Goal: Understand process/instructions: Learn how to perform a task or action

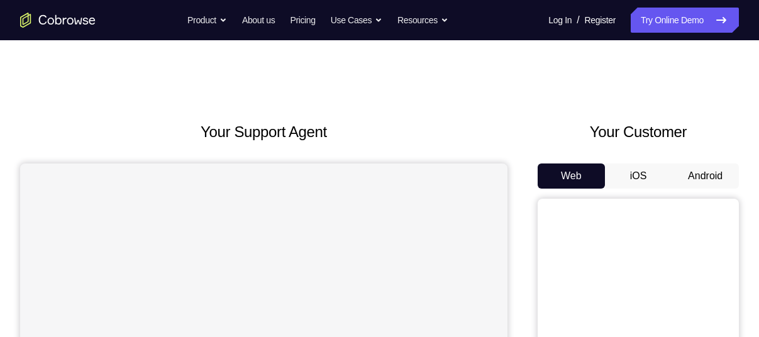
click at [693, 176] on button "Android" at bounding box center [705, 176] width 67 height 25
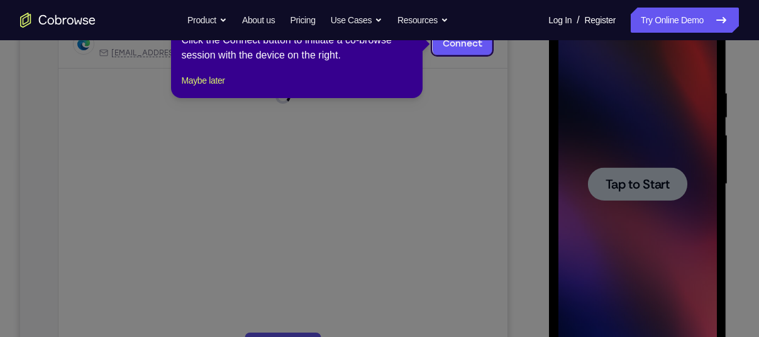
click at [634, 176] on icon at bounding box center [384, 168] width 769 height 337
click at [206, 88] on button "Maybe later" at bounding box center [202, 80] width 43 height 15
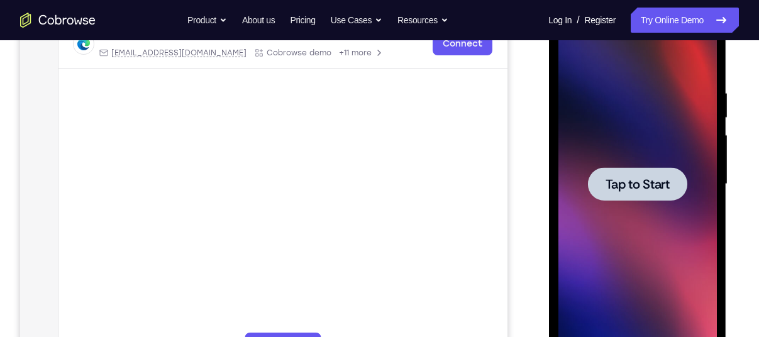
click at [596, 233] on div at bounding box center [637, 184] width 159 height 352
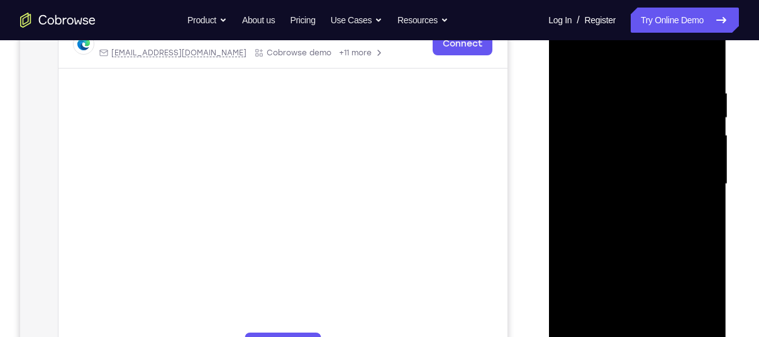
scroll to position [276, 0]
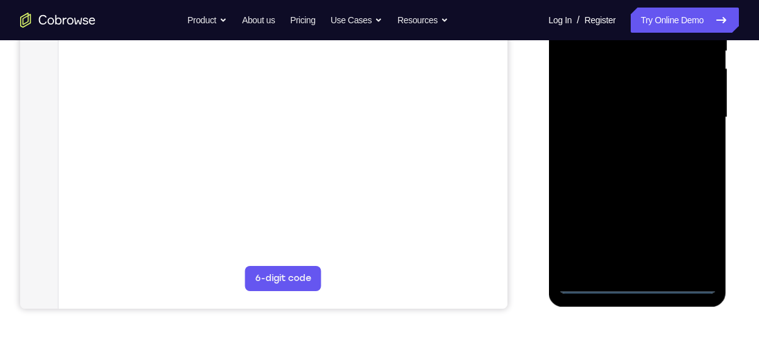
click at [634, 284] on div at bounding box center [637, 117] width 159 height 352
click at [695, 233] on div at bounding box center [637, 117] width 159 height 352
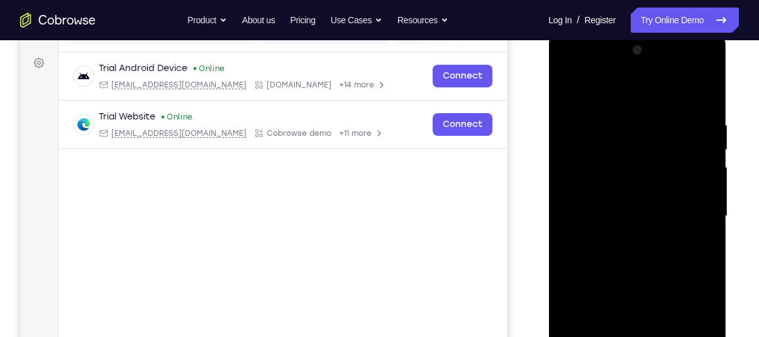
scroll to position [177, 0]
click at [610, 92] on div at bounding box center [637, 217] width 159 height 352
click at [694, 213] on div at bounding box center [637, 217] width 159 height 352
click at [618, 240] on div at bounding box center [637, 217] width 159 height 352
click at [615, 202] on div at bounding box center [637, 217] width 159 height 352
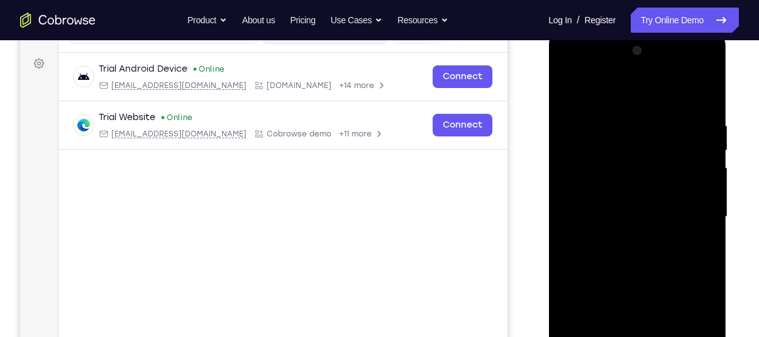
click at [611, 196] on div at bounding box center [637, 217] width 159 height 352
click at [601, 208] on div at bounding box center [637, 217] width 159 height 352
click at [636, 187] on div at bounding box center [637, 217] width 159 height 352
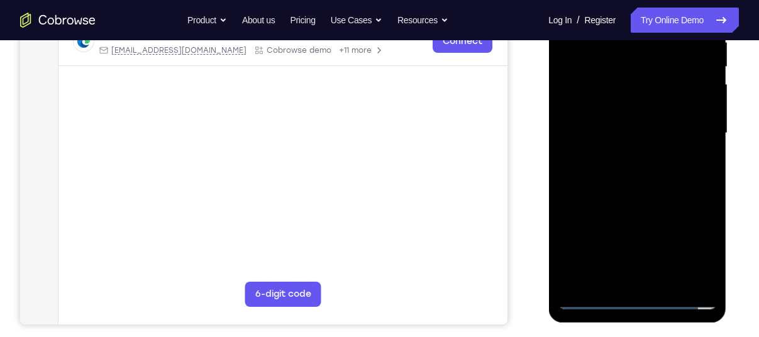
scroll to position [261, 0]
click at [669, 283] on div at bounding box center [637, 133] width 159 height 352
click at [639, 199] on div at bounding box center [637, 133] width 159 height 352
drag, startPoint x: 616, startPoint y: 244, endPoint x: 626, endPoint y: 287, distance: 43.9
click at [626, 287] on div at bounding box center [637, 133] width 159 height 352
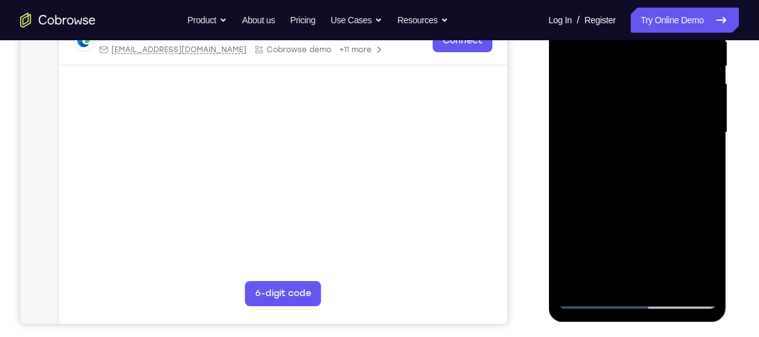
click at [679, 231] on div at bounding box center [637, 133] width 159 height 352
drag, startPoint x: 622, startPoint y: 281, endPoint x: 625, endPoint y: 250, distance: 31.0
click at [625, 250] on div at bounding box center [637, 133] width 159 height 352
drag, startPoint x: 620, startPoint y: 262, endPoint x: 639, endPoint y: 296, distance: 38.3
click at [639, 296] on div at bounding box center [637, 133] width 159 height 352
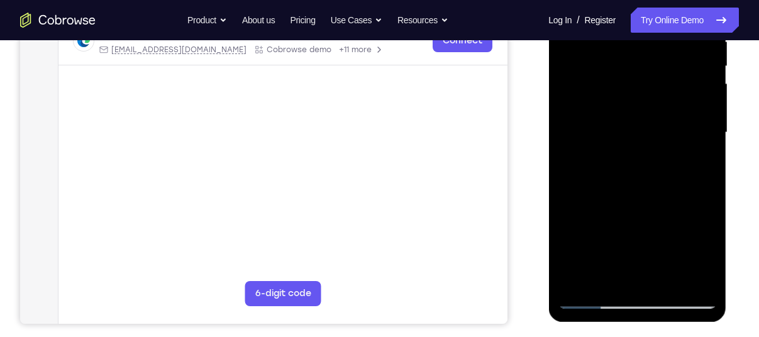
drag, startPoint x: 644, startPoint y: 233, endPoint x: 641, endPoint y: 288, distance: 55.4
click at [641, 288] on div at bounding box center [637, 133] width 159 height 352
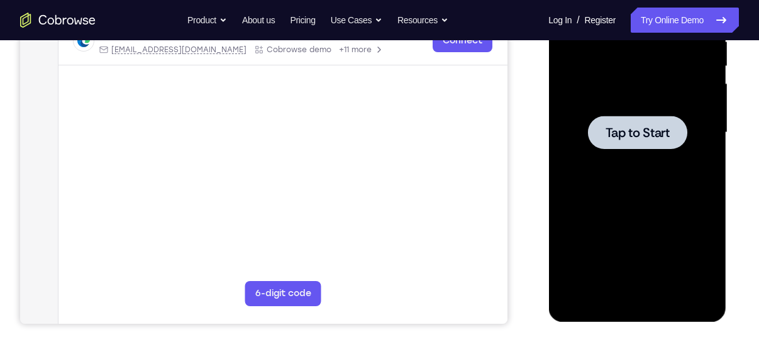
click at [647, 168] on div at bounding box center [637, 133] width 159 height 352
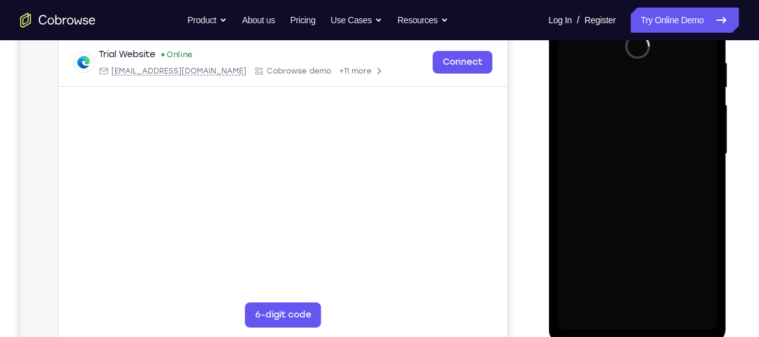
scroll to position [242, 0]
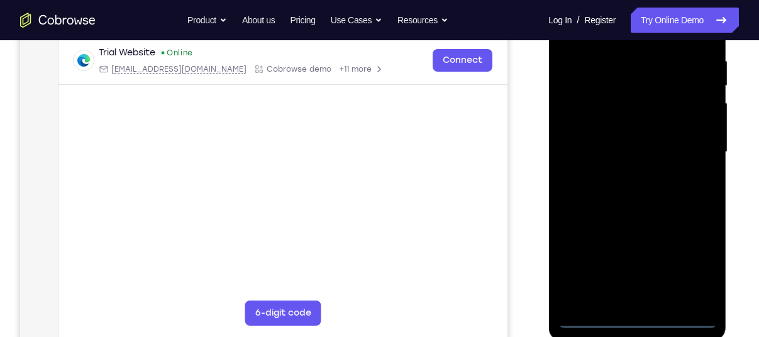
click at [642, 324] on div at bounding box center [637, 152] width 159 height 352
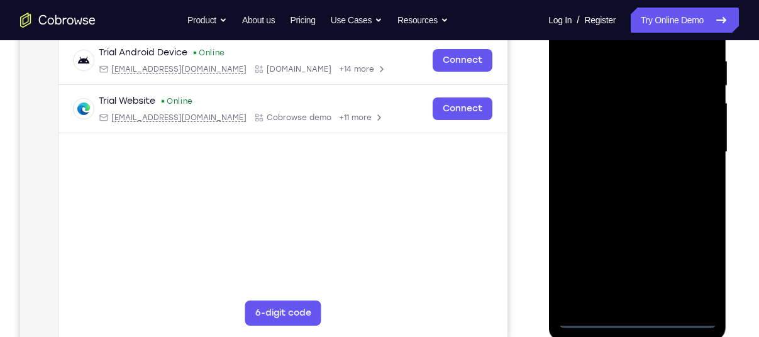
click at [690, 271] on div at bounding box center [637, 152] width 159 height 352
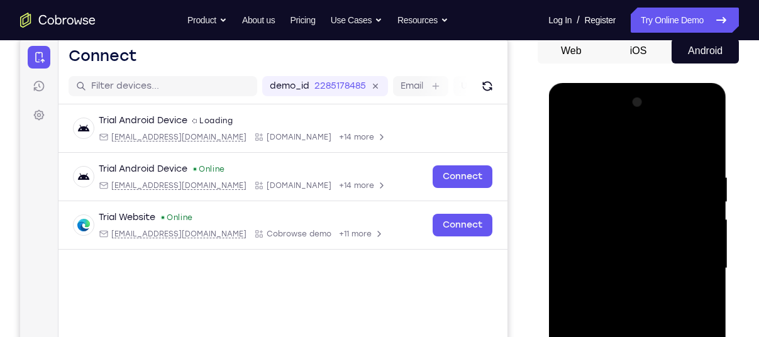
scroll to position [125, 0]
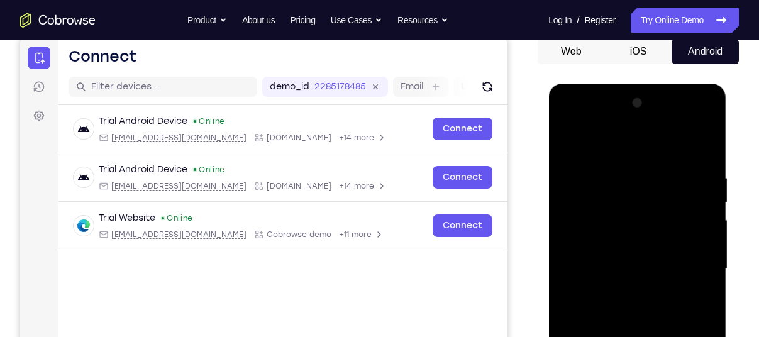
click at [602, 137] on div at bounding box center [637, 269] width 159 height 352
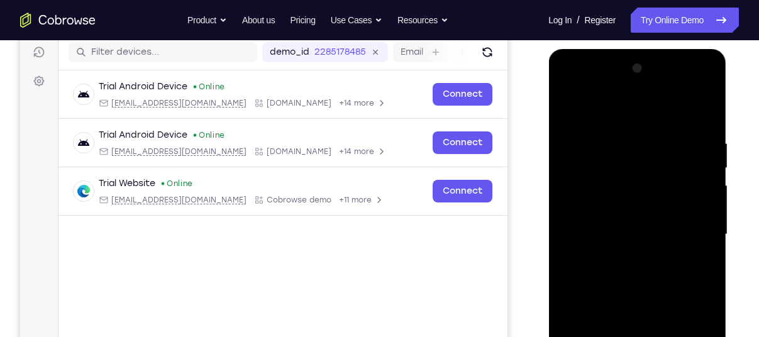
scroll to position [160, 0]
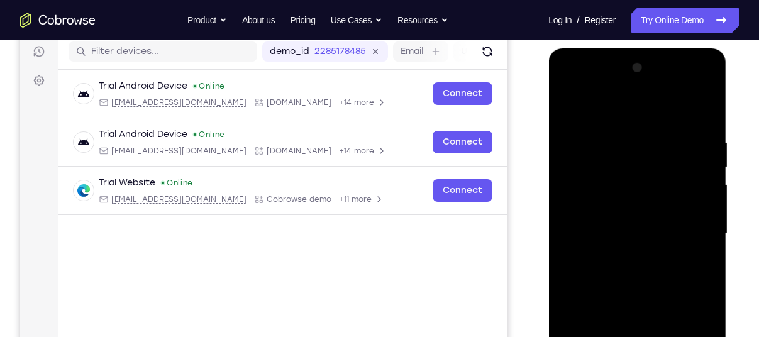
click at [688, 232] on div at bounding box center [637, 234] width 159 height 352
click at [622, 255] on div at bounding box center [637, 234] width 159 height 352
click at [618, 221] on div at bounding box center [637, 234] width 159 height 352
click at [614, 216] on div at bounding box center [637, 234] width 159 height 352
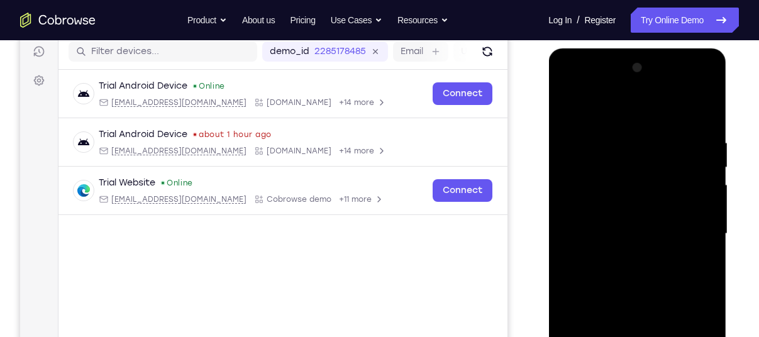
click at [624, 235] on div at bounding box center [637, 234] width 159 height 352
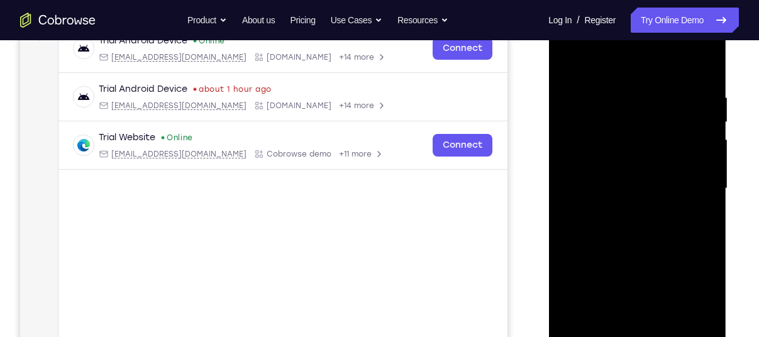
scroll to position [203, 0]
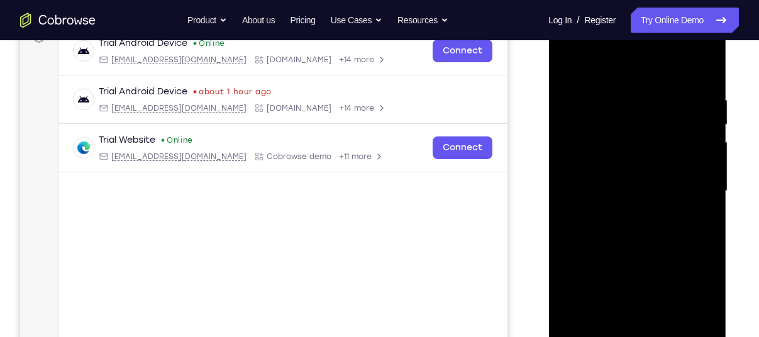
click at [701, 210] on div at bounding box center [637, 191] width 159 height 352
click at [644, 192] on div at bounding box center [637, 191] width 159 height 352
click at [616, 235] on div at bounding box center [637, 191] width 159 height 352
click at [637, 231] on div at bounding box center [637, 191] width 159 height 352
click at [628, 237] on div at bounding box center [637, 191] width 159 height 352
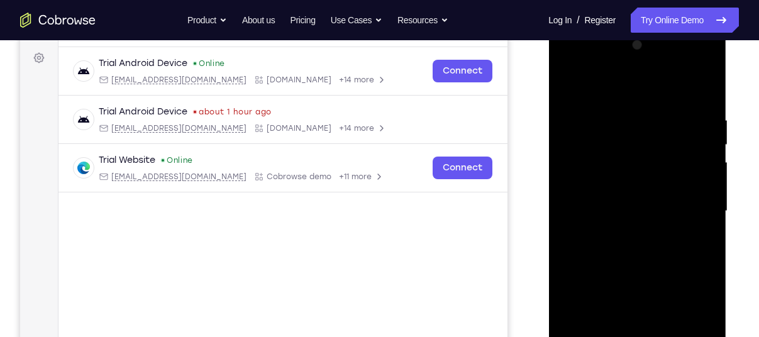
scroll to position [230, 0]
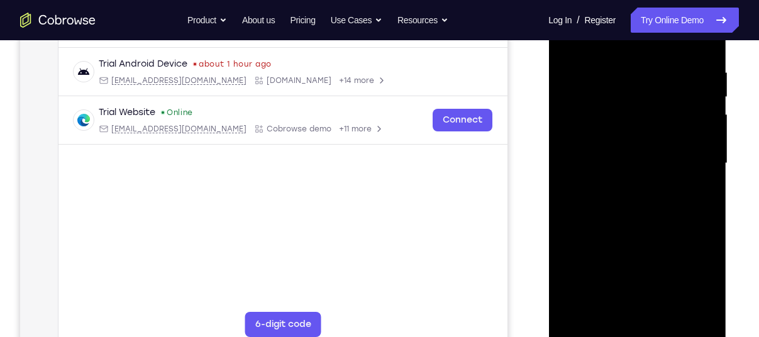
click at [639, 217] on div at bounding box center [637, 163] width 159 height 352
click at [670, 315] on div at bounding box center [637, 163] width 159 height 352
click at [630, 238] on div at bounding box center [637, 163] width 159 height 352
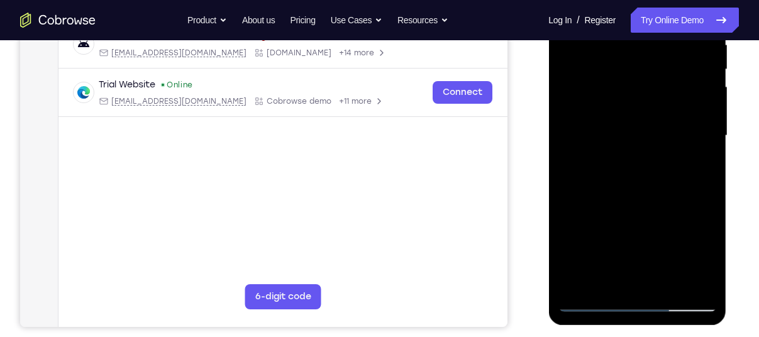
click at [589, 304] on div at bounding box center [637, 136] width 159 height 352
click at [673, 286] on div at bounding box center [637, 136] width 159 height 352
click at [664, 160] on div at bounding box center [637, 136] width 159 height 352
click at [593, 306] on div at bounding box center [637, 136] width 159 height 352
click at [627, 129] on div at bounding box center [637, 136] width 159 height 352
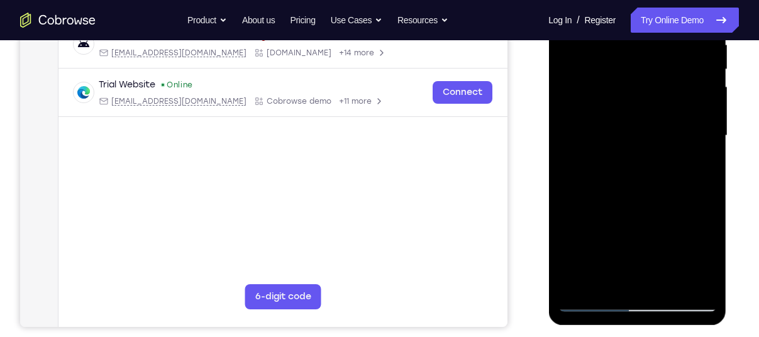
click at [593, 306] on div at bounding box center [637, 136] width 159 height 352
drag, startPoint x: 674, startPoint y: 152, endPoint x: 676, endPoint y: 262, distance: 110.1
click at [676, 262] on div at bounding box center [637, 136] width 159 height 352
drag, startPoint x: 620, startPoint y: 247, endPoint x: 620, endPoint y: 231, distance: 16.4
click at [620, 231] on div at bounding box center [637, 136] width 159 height 352
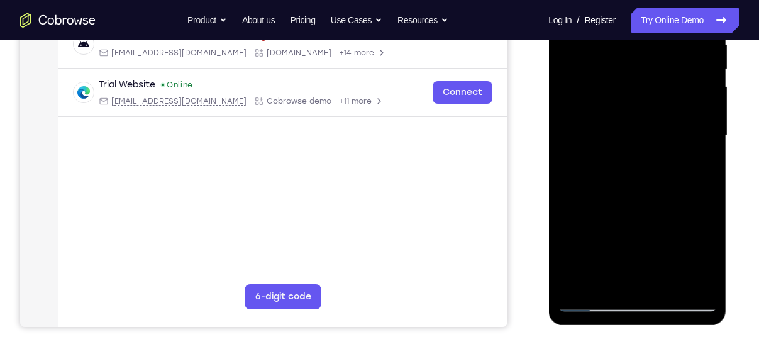
drag, startPoint x: 684, startPoint y: 182, endPoint x: 687, endPoint y: 245, distance: 63.0
click at [687, 245] on div at bounding box center [637, 136] width 159 height 352
drag, startPoint x: 630, startPoint y: 254, endPoint x: 635, endPoint y: 196, distance: 58.2
click at [635, 196] on div at bounding box center [637, 136] width 159 height 352
drag, startPoint x: 630, startPoint y: 276, endPoint x: 636, endPoint y: 162, distance: 113.4
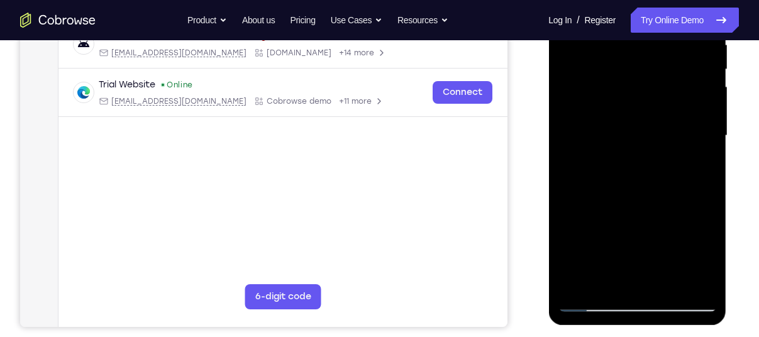
click at [636, 162] on div at bounding box center [637, 136] width 159 height 352
drag, startPoint x: 627, startPoint y: 276, endPoint x: 632, endPoint y: 223, distance: 53.7
click at [632, 223] on div at bounding box center [637, 136] width 159 height 352
drag, startPoint x: 628, startPoint y: 274, endPoint x: 634, endPoint y: 194, distance: 80.1
click at [634, 194] on div at bounding box center [637, 136] width 159 height 352
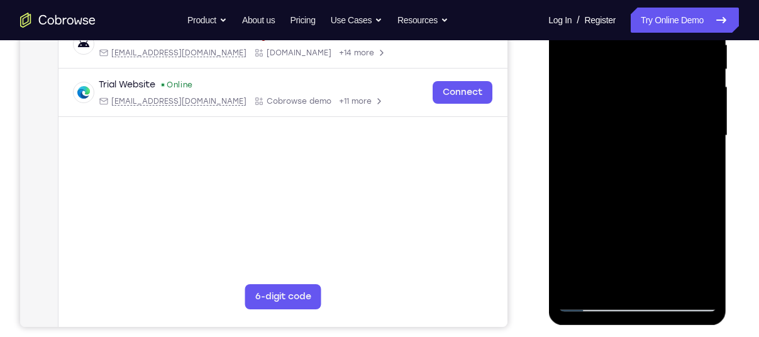
drag, startPoint x: 620, startPoint y: 276, endPoint x: 625, endPoint y: 209, distance: 66.3
click at [625, 209] on div at bounding box center [637, 136] width 159 height 352
drag, startPoint x: 618, startPoint y: 277, endPoint x: 626, endPoint y: 207, distance: 70.2
click at [626, 207] on div at bounding box center [637, 136] width 159 height 352
click at [624, 232] on div at bounding box center [637, 136] width 159 height 352
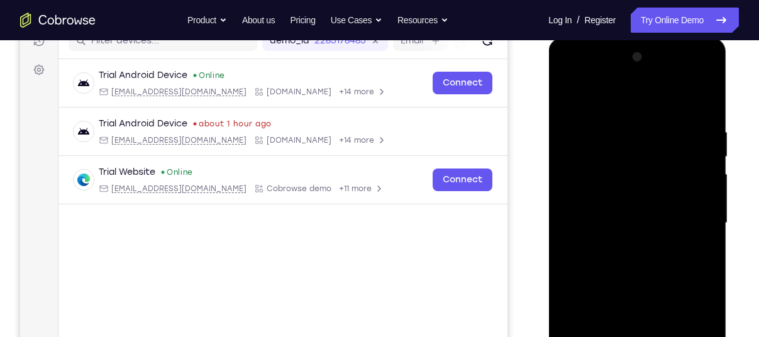
scroll to position [160, 0]
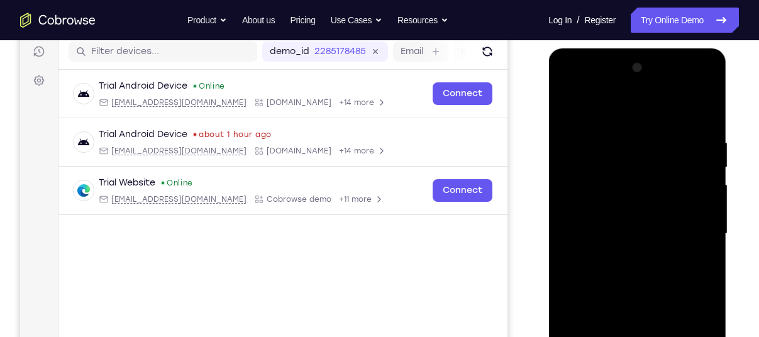
click at [606, 110] on div at bounding box center [637, 234] width 159 height 352
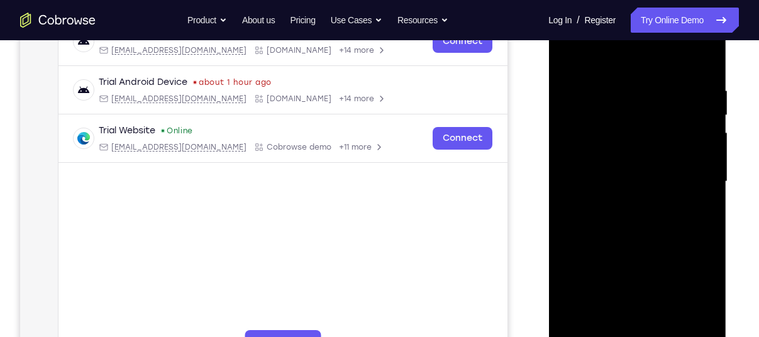
scroll to position [201, 0]
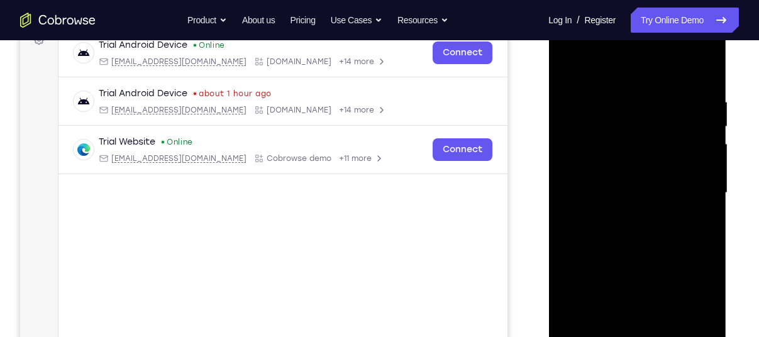
click at [578, 177] on div at bounding box center [637, 193] width 159 height 352
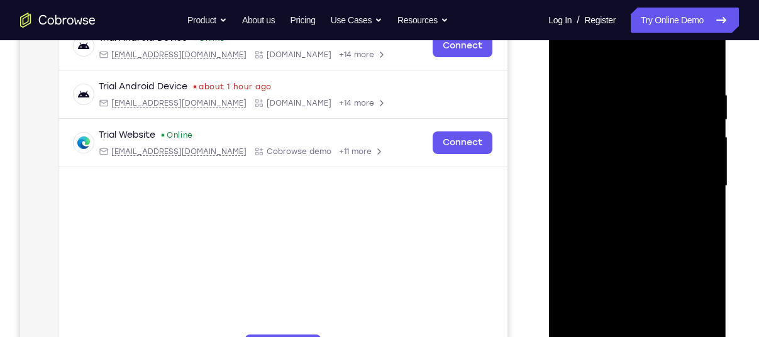
scroll to position [208, 0]
drag, startPoint x: 633, startPoint y: 181, endPoint x: 637, endPoint y: 127, distance: 54.3
click at [637, 127] on div at bounding box center [637, 185] width 159 height 352
drag, startPoint x: 623, startPoint y: 248, endPoint x: 637, endPoint y: 176, distance: 73.2
click at [637, 176] on div at bounding box center [637, 185] width 159 height 352
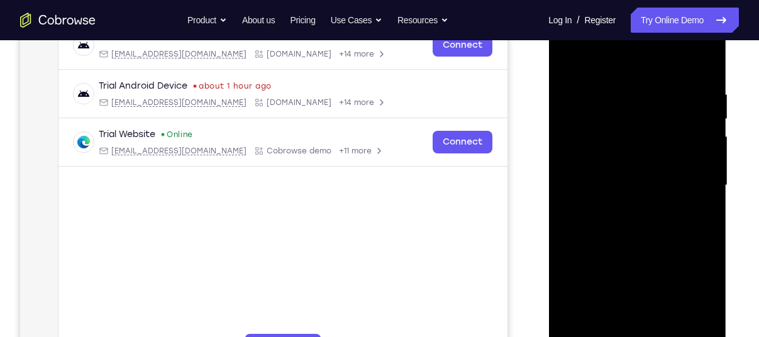
click at [671, 333] on div at bounding box center [637, 185] width 159 height 352
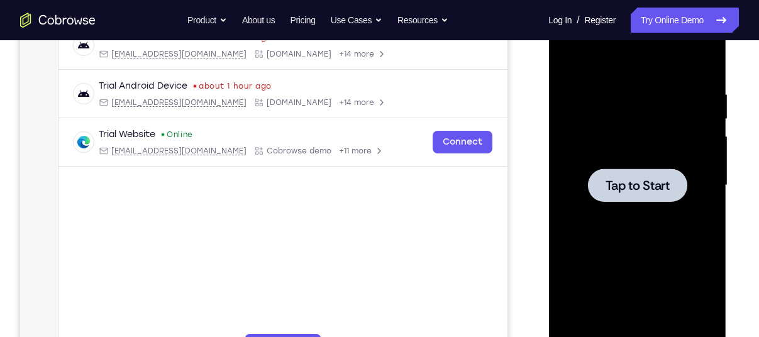
click at [651, 228] on div at bounding box center [637, 185] width 159 height 352
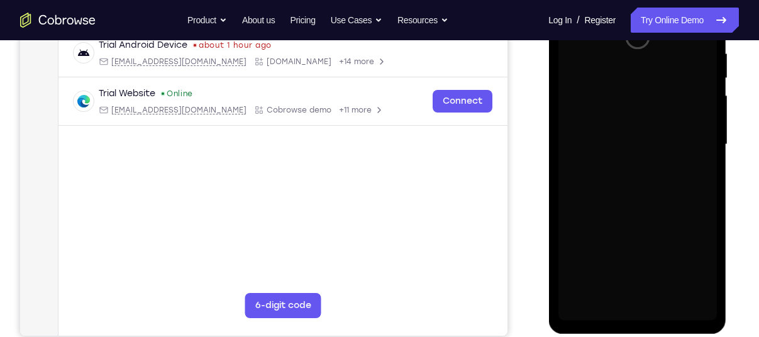
scroll to position [247, 0]
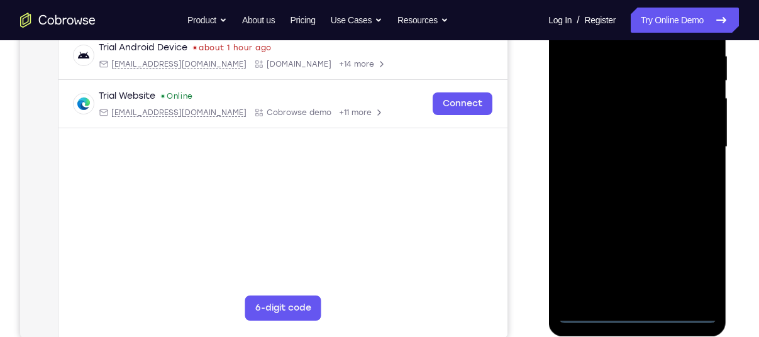
click at [637, 320] on div at bounding box center [637, 147] width 159 height 352
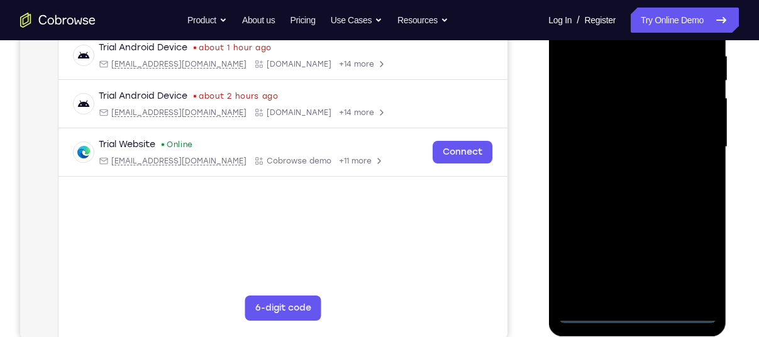
drag, startPoint x: 691, startPoint y: 267, endPoint x: 1000, endPoint y: 363, distance: 323.5
click at [691, 267] on div at bounding box center [637, 147] width 159 height 352
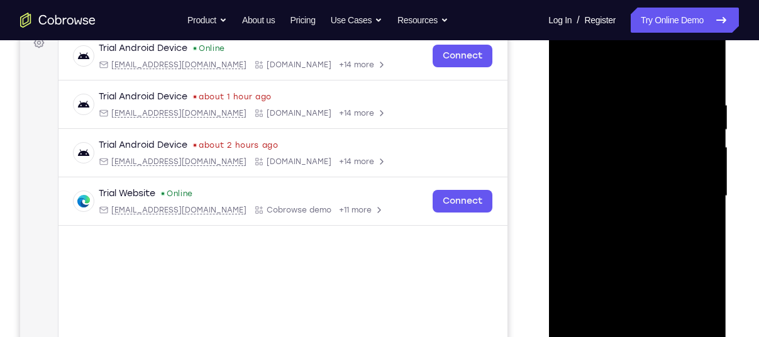
scroll to position [189, 0]
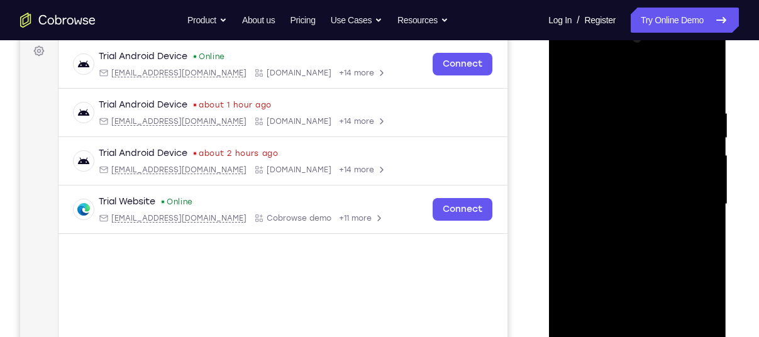
click at [606, 77] on div at bounding box center [637, 204] width 159 height 352
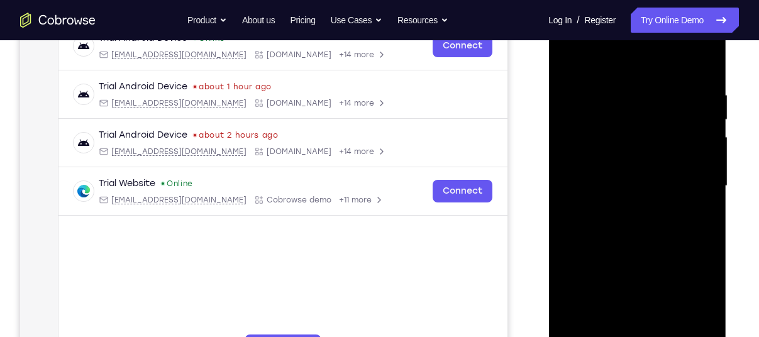
scroll to position [208, 0]
click at [691, 179] on div at bounding box center [637, 185] width 159 height 352
click at [622, 208] on div at bounding box center [637, 185] width 159 height 352
click at [603, 164] on div at bounding box center [637, 185] width 159 height 352
click at [607, 179] on div at bounding box center [637, 185] width 159 height 352
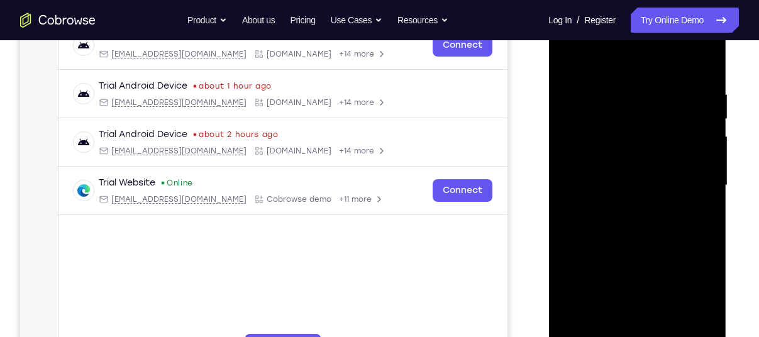
click at [632, 156] on div at bounding box center [637, 185] width 159 height 352
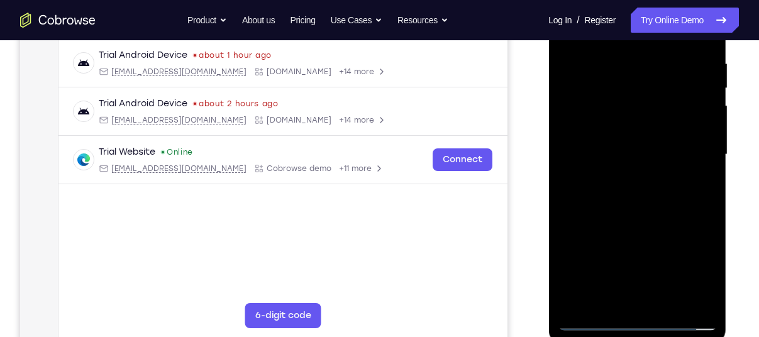
scroll to position [240, 0]
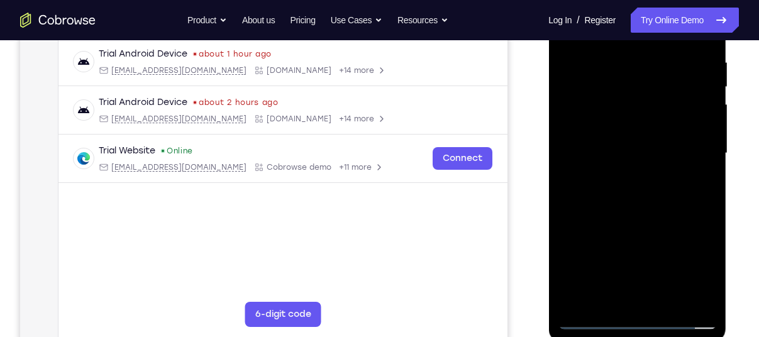
click at [664, 301] on div at bounding box center [637, 153] width 159 height 352
click at [637, 225] on div at bounding box center [637, 153] width 159 height 352
click at [647, 137] on div at bounding box center [637, 153] width 159 height 352
click at [594, 320] on div at bounding box center [637, 153] width 159 height 352
drag, startPoint x: 650, startPoint y: 138, endPoint x: 660, endPoint y: 269, distance: 131.2
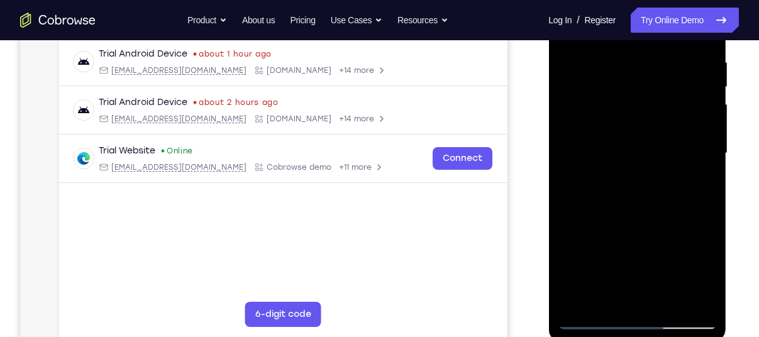
click at [660, 269] on div at bounding box center [637, 153] width 159 height 352
click at [654, 161] on div at bounding box center [637, 153] width 159 height 352
click at [666, 235] on div at bounding box center [637, 153] width 159 height 352
click at [666, 304] on div at bounding box center [637, 153] width 159 height 352
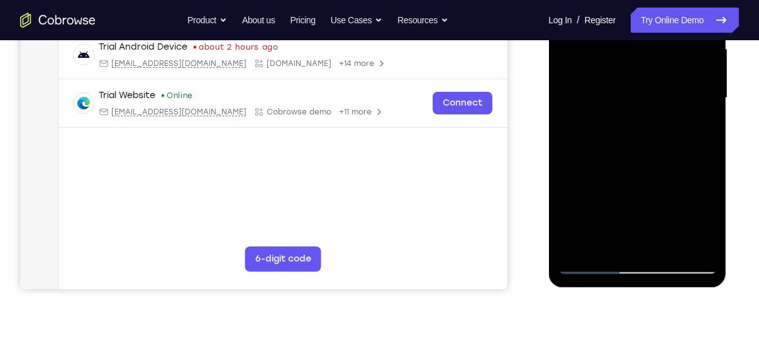
scroll to position [296, 0]
click at [593, 260] on div at bounding box center [637, 98] width 159 height 352
click at [594, 271] on div at bounding box center [637, 98] width 159 height 352
click at [669, 248] on div at bounding box center [637, 98] width 159 height 352
drag, startPoint x: 618, startPoint y: 118, endPoint x: 621, endPoint y: 185, distance: 67.4
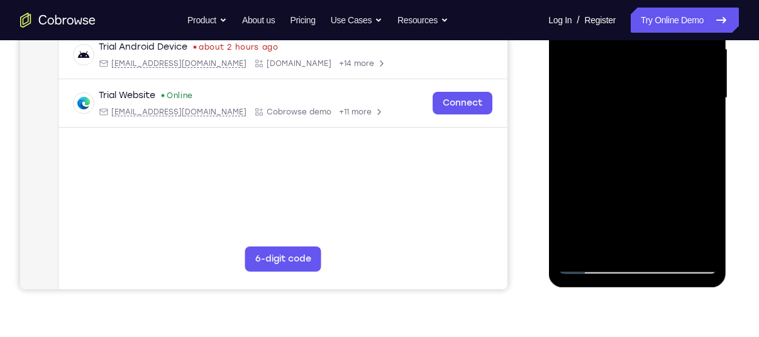
click at [621, 185] on div at bounding box center [637, 98] width 159 height 352
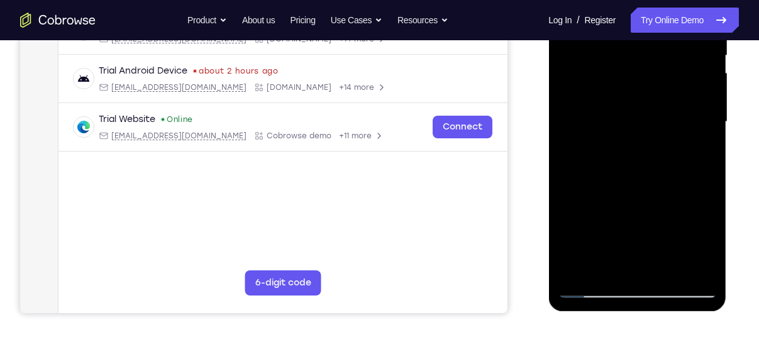
scroll to position [271, 0]
drag, startPoint x: 572, startPoint y: 245, endPoint x: 573, endPoint y: 259, distance: 13.2
click at [573, 259] on div at bounding box center [637, 123] width 159 height 352
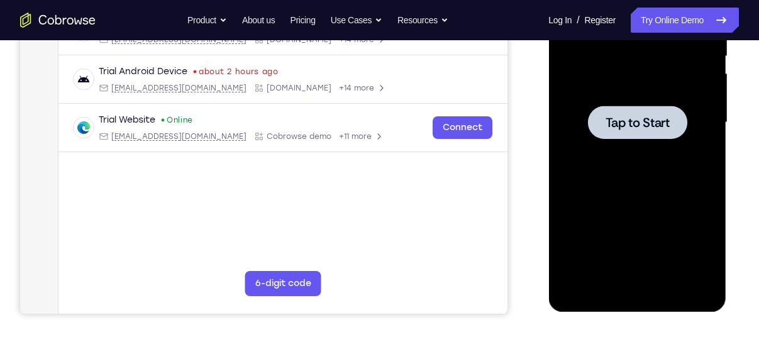
click at [606, 198] on div at bounding box center [637, 123] width 159 height 352
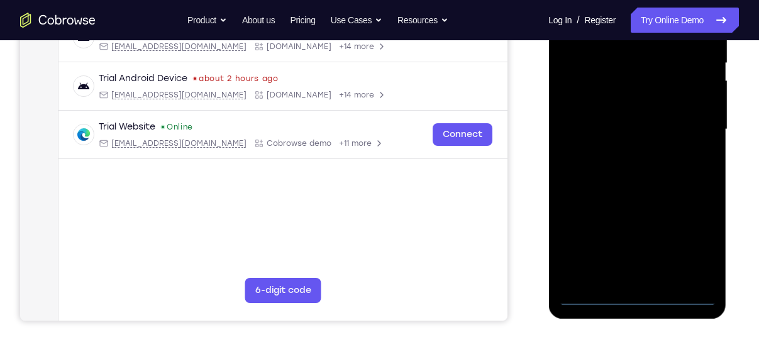
scroll to position [264, 0]
click at [640, 297] on div at bounding box center [637, 129] width 159 height 352
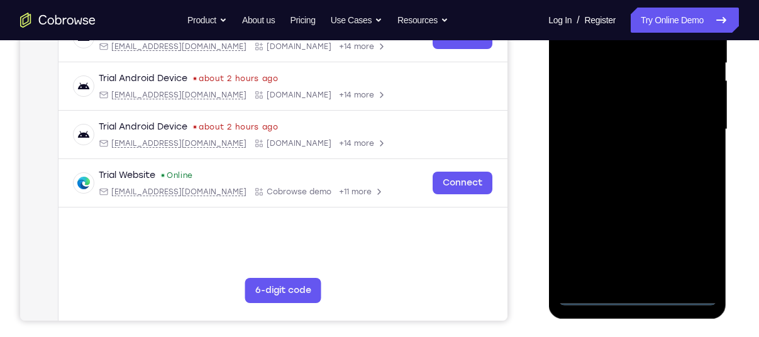
click at [693, 246] on div at bounding box center [637, 129] width 159 height 352
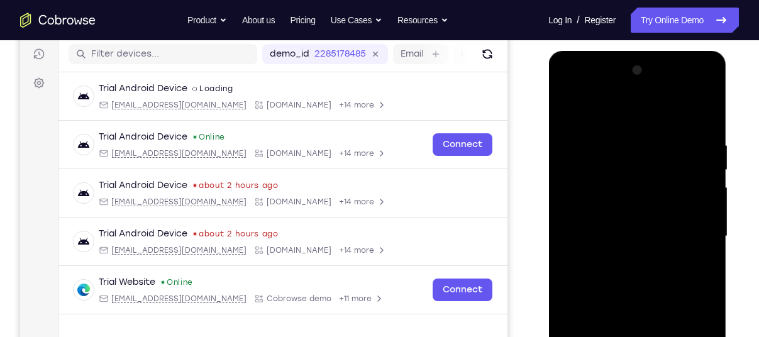
click at [608, 116] on div at bounding box center [637, 236] width 159 height 352
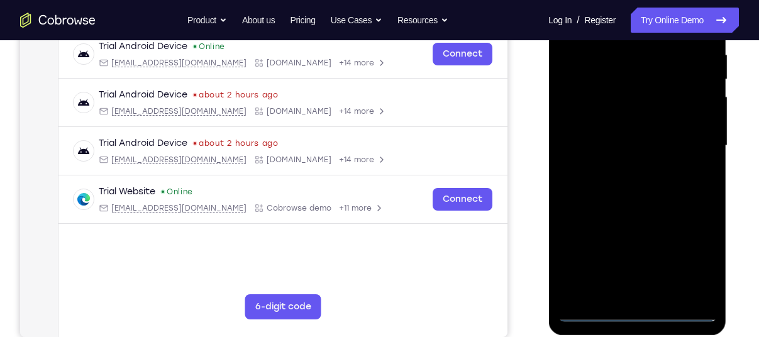
click at [698, 144] on div at bounding box center [637, 146] width 159 height 352
click at [622, 165] on div at bounding box center [637, 146] width 159 height 352
click at [602, 133] on div at bounding box center [637, 146] width 159 height 352
click at [608, 122] on div at bounding box center [637, 146] width 159 height 352
click at [619, 147] on div at bounding box center [637, 146] width 159 height 352
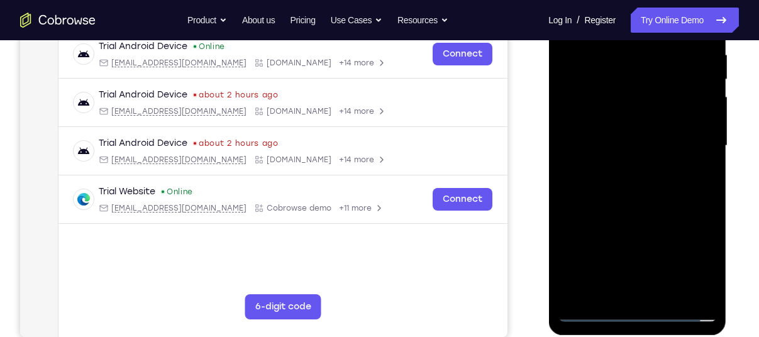
click at [631, 198] on div at bounding box center [637, 146] width 159 height 352
click at [666, 301] on div at bounding box center [637, 146] width 159 height 352
click at [631, 216] on div at bounding box center [637, 146] width 159 height 352
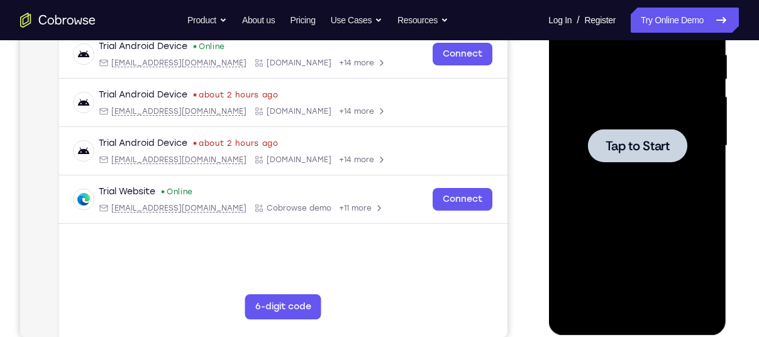
click at [585, 210] on div at bounding box center [637, 146] width 159 height 352
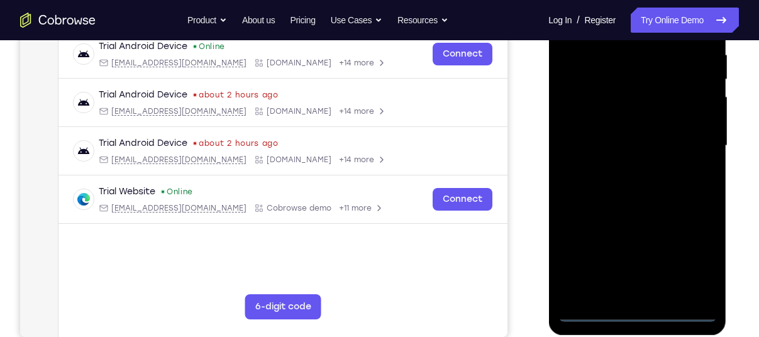
click at [637, 317] on div at bounding box center [637, 146] width 159 height 352
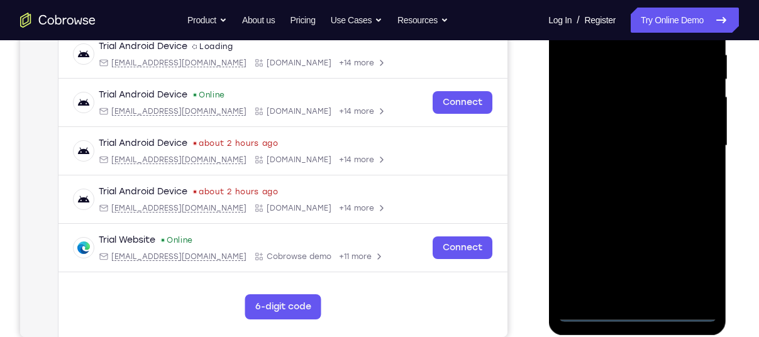
click at [687, 268] on div at bounding box center [637, 146] width 159 height 352
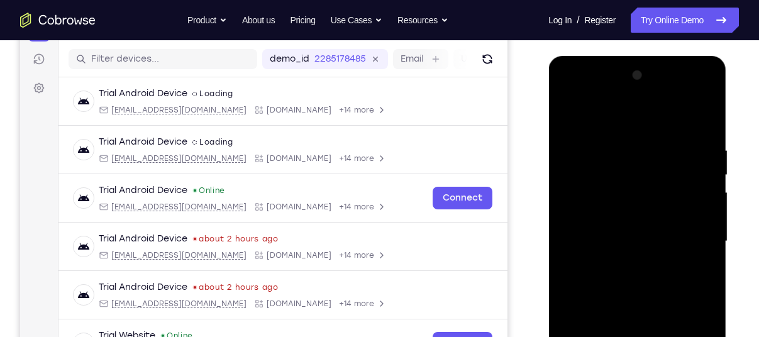
scroll to position [106, 0]
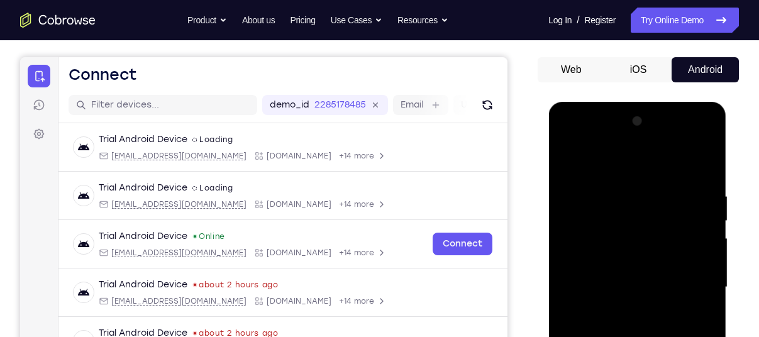
click at [618, 161] on div at bounding box center [637, 287] width 159 height 352
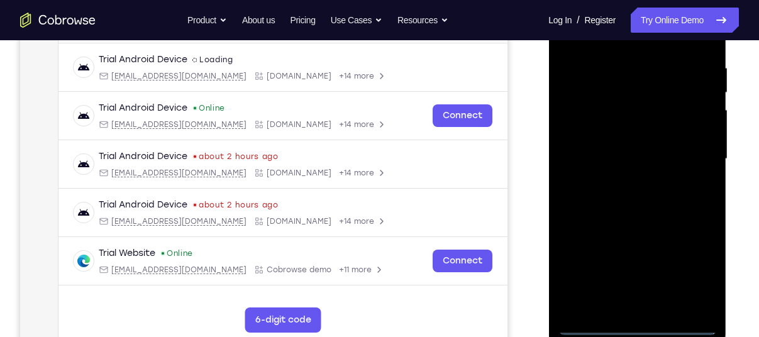
click at [686, 149] on div at bounding box center [637, 159] width 159 height 352
click at [623, 186] on div at bounding box center [637, 159] width 159 height 352
click at [614, 147] on div at bounding box center [637, 159] width 159 height 352
click at [605, 140] on div at bounding box center [637, 159] width 159 height 352
click at [615, 156] on div at bounding box center [637, 159] width 159 height 352
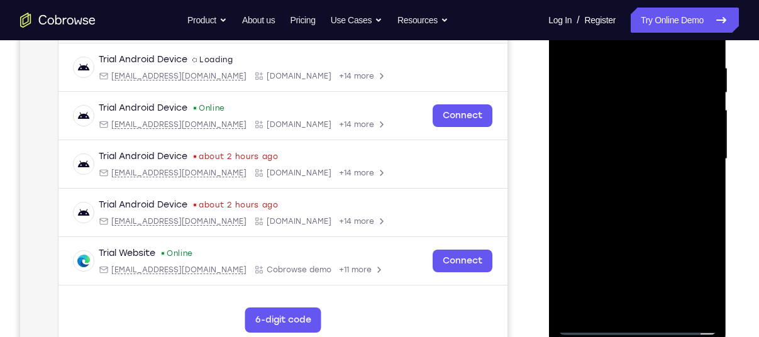
scroll to position [270, 0]
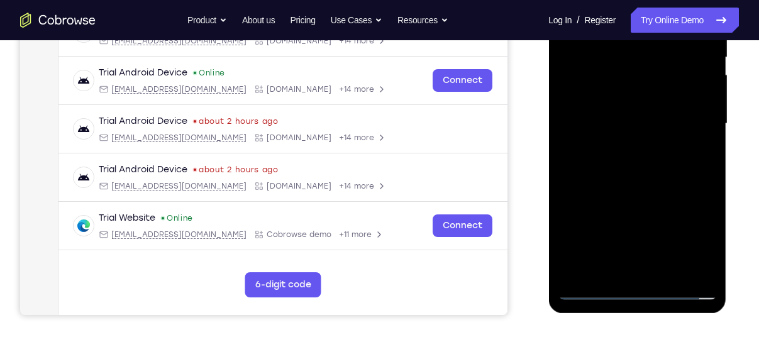
click at [671, 177] on div at bounding box center [637, 124] width 159 height 352
click at [669, 272] on div at bounding box center [637, 124] width 159 height 352
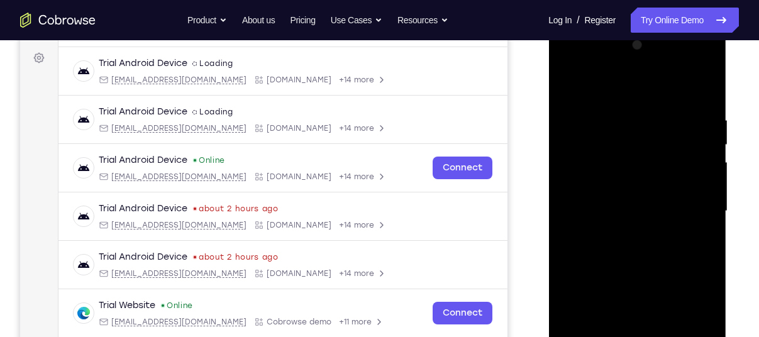
scroll to position [182, 0]
click at [631, 281] on div at bounding box center [637, 212] width 159 height 352
drag, startPoint x: 631, startPoint y: 309, endPoint x: 642, endPoint y: 164, distance: 145.7
click at [642, 164] on div at bounding box center [637, 212] width 159 height 352
drag, startPoint x: 616, startPoint y: 315, endPoint x: 623, endPoint y: 238, distance: 77.1
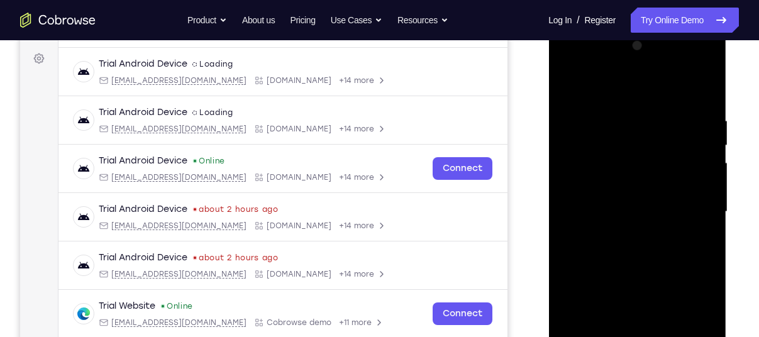
click at [623, 238] on div at bounding box center [637, 212] width 159 height 352
drag, startPoint x: 616, startPoint y: 284, endPoint x: 617, endPoint y: 264, distance: 20.1
click at [617, 264] on div at bounding box center [637, 212] width 159 height 352
drag, startPoint x: 617, startPoint y: 297, endPoint x: 617, endPoint y: 267, distance: 29.6
click at [617, 267] on div at bounding box center [637, 212] width 159 height 352
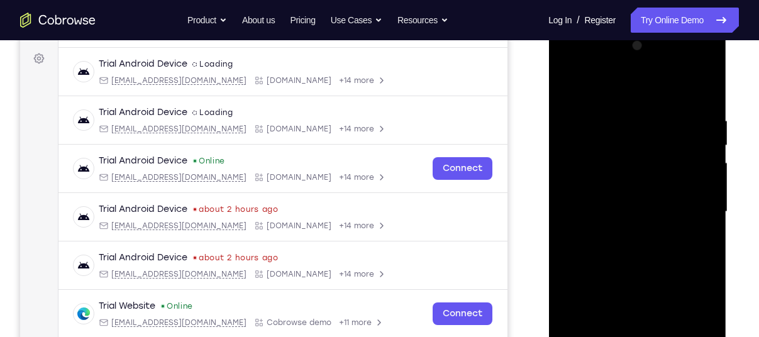
drag, startPoint x: 614, startPoint y: 301, endPoint x: 635, endPoint y: 227, distance: 76.6
click at [635, 227] on div at bounding box center [637, 212] width 159 height 352
click at [608, 292] on div at bounding box center [637, 212] width 159 height 352
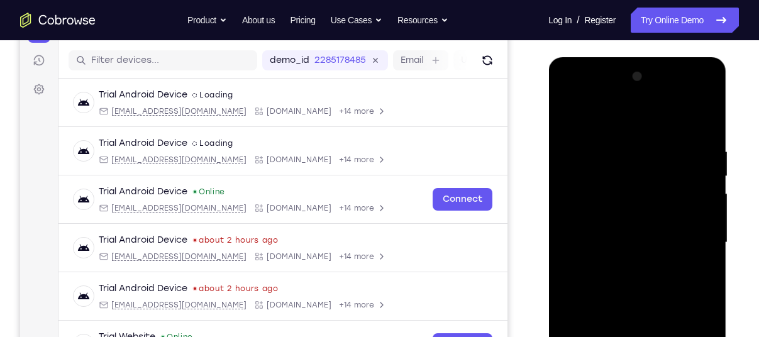
drag, startPoint x: 619, startPoint y: 128, endPoint x: 617, endPoint y: 75, distance: 52.9
click at [617, 75] on div at bounding box center [637, 243] width 159 height 352
click at [601, 123] on div at bounding box center [637, 243] width 159 height 352
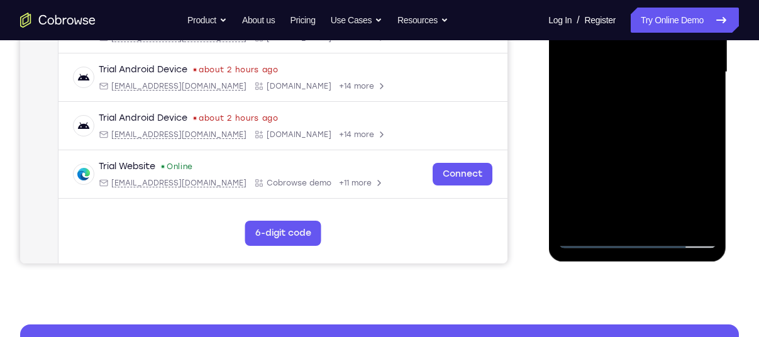
scroll to position [322, 0]
click at [599, 242] on div at bounding box center [637, 72] width 159 height 352
click at [611, 217] on div at bounding box center [637, 72] width 159 height 352
click at [700, 104] on div at bounding box center [637, 72] width 159 height 352
click at [586, 250] on div at bounding box center [638, 73] width 178 height 375
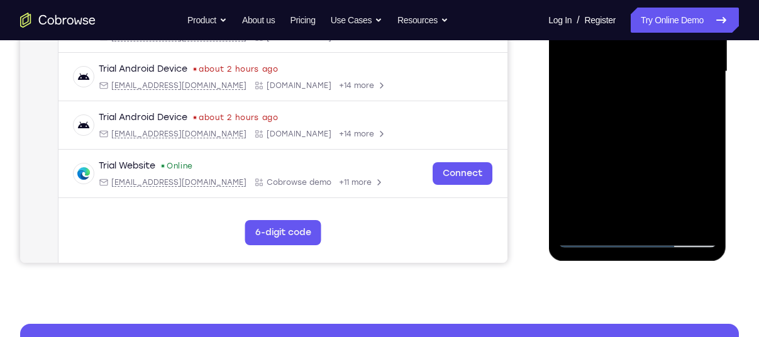
click at [594, 239] on div at bounding box center [637, 72] width 159 height 352
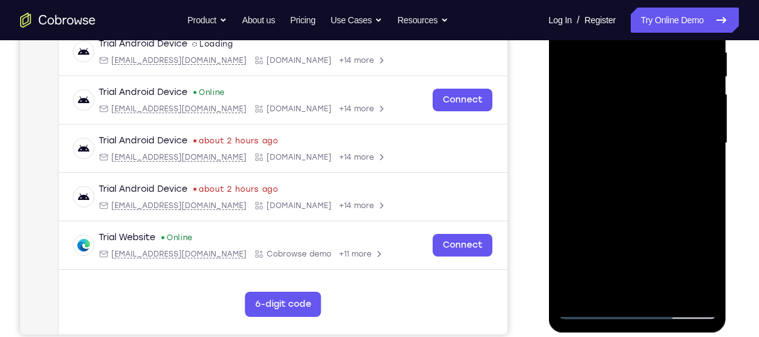
scroll to position [202, 0]
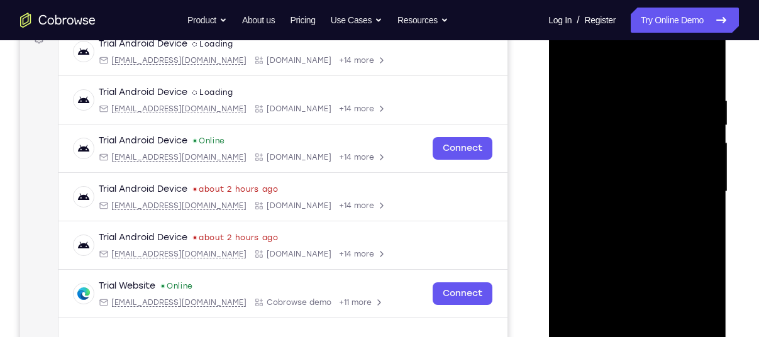
click at [571, 68] on div at bounding box center [637, 192] width 159 height 352
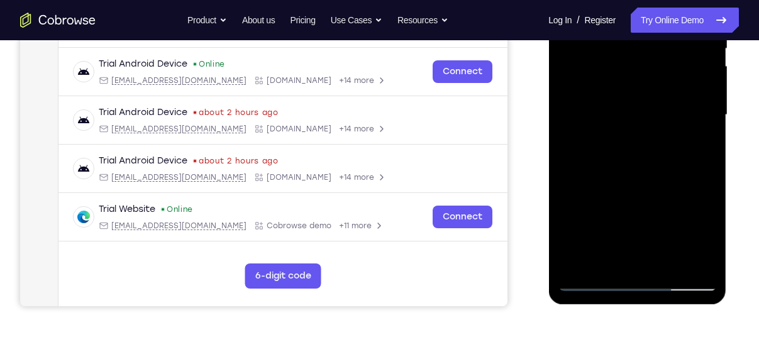
scroll to position [279, 0]
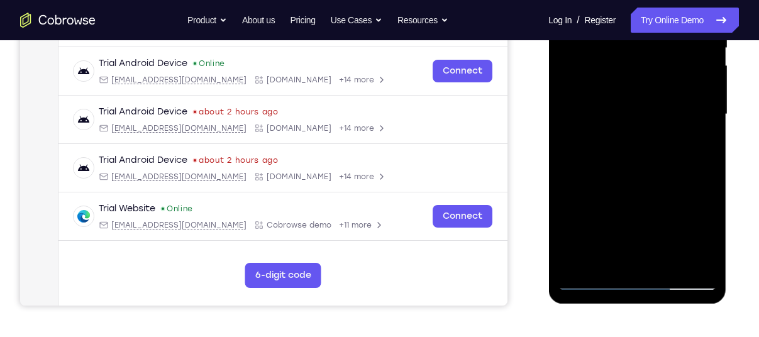
drag, startPoint x: 671, startPoint y: 260, endPoint x: 1080, endPoint y: 221, distance: 411.4
click at [671, 260] on div at bounding box center [637, 114] width 159 height 352
click at [616, 110] on div at bounding box center [637, 114] width 159 height 352
click at [592, 282] on div at bounding box center [637, 114] width 159 height 352
click at [592, 279] on div at bounding box center [637, 114] width 159 height 352
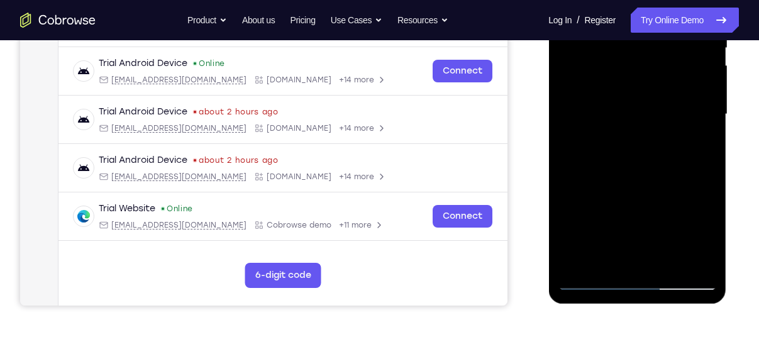
click at [671, 259] on div at bounding box center [637, 114] width 159 height 352
click at [631, 107] on div at bounding box center [637, 114] width 159 height 352
click at [695, 145] on div at bounding box center [637, 114] width 159 height 352
click at [588, 281] on div at bounding box center [637, 114] width 159 height 352
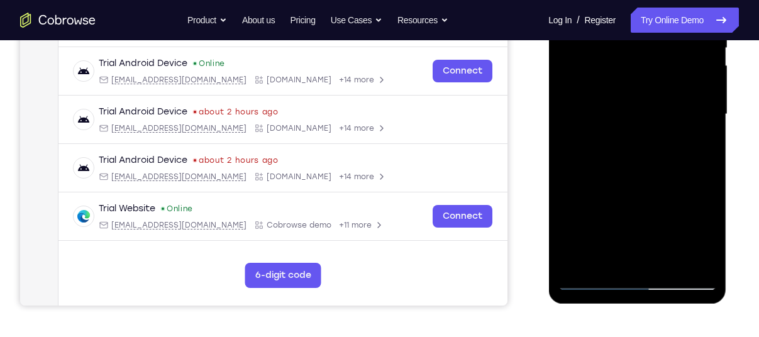
click at [588, 279] on div at bounding box center [637, 114] width 159 height 352
drag, startPoint x: 654, startPoint y: 240, endPoint x: 641, endPoint y: -50, distance: 290.3
click at [641, 0] on div at bounding box center [637, 114] width 159 height 352
click at [669, 265] on div at bounding box center [637, 114] width 159 height 352
click at [595, 282] on div at bounding box center [637, 114] width 159 height 352
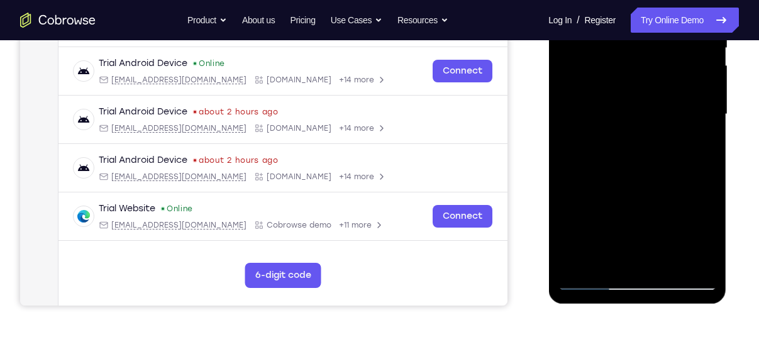
drag, startPoint x: 656, startPoint y: 232, endPoint x: 1206, endPoint y: -65, distance: 625.4
click at [657, 6] on div at bounding box center [637, 114] width 159 height 352
click at [670, 265] on div at bounding box center [637, 114] width 159 height 352
click at [618, 109] on div at bounding box center [637, 114] width 159 height 352
click at [696, 144] on div at bounding box center [637, 114] width 159 height 352
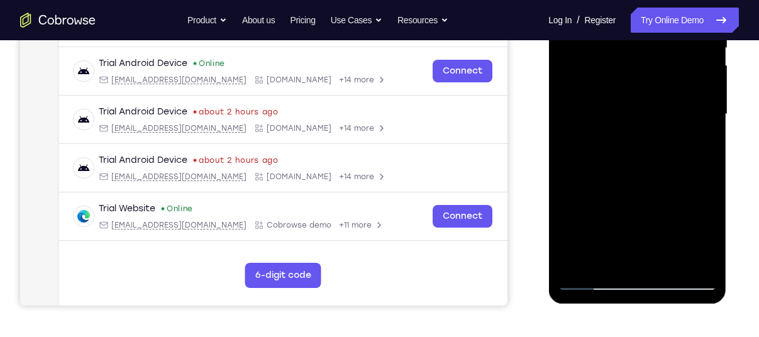
click at [591, 279] on div at bounding box center [637, 114] width 159 height 352
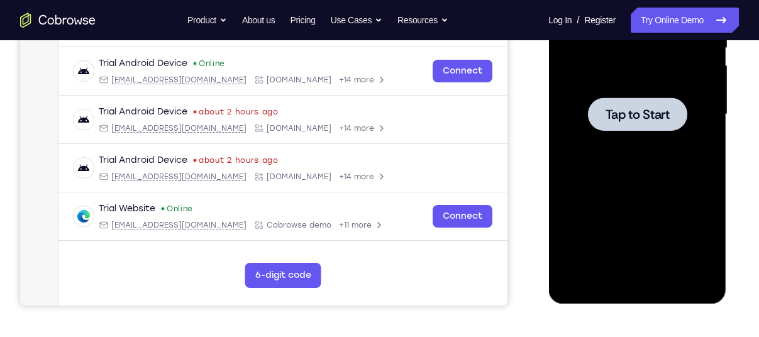
click at [606, 120] on span "Tap to Start" at bounding box center [637, 114] width 64 height 13
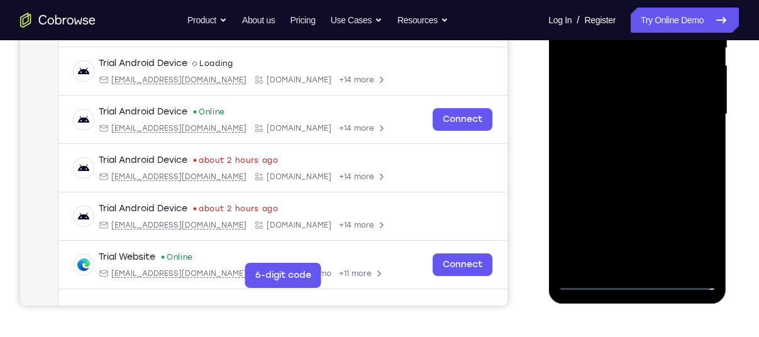
click at [640, 281] on div at bounding box center [637, 114] width 159 height 352
click at [695, 232] on div at bounding box center [637, 114] width 159 height 352
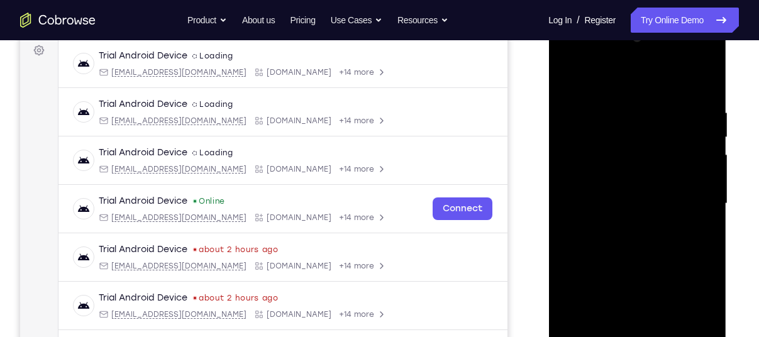
scroll to position [190, 0]
click at [631, 77] on div at bounding box center [637, 204] width 159 height 352
click at [697, 196] on div at bounding box center [637, 204] width 159 height 352
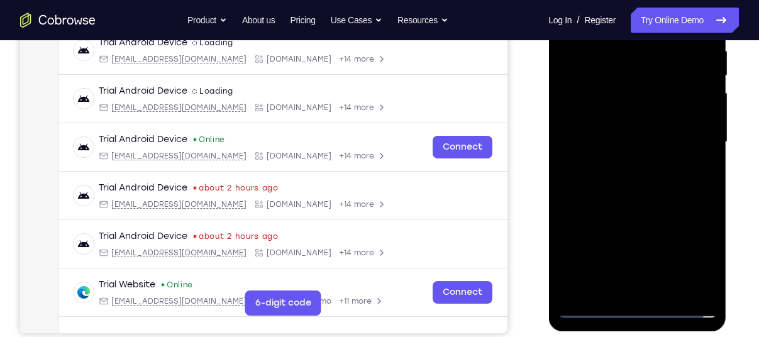
scroll to position [252, 0]
click at [649, 295] on div at bounding box center [637, 142] width 159 height 352
click at [611, 135] on div at bounding box center [637, 142] width 159 height 352
click at [606, 119] on div at bounding box center [637, 142] width 159 height 352
click at [615, 143] on div at bounding box center [637, 142] width 159 height 352
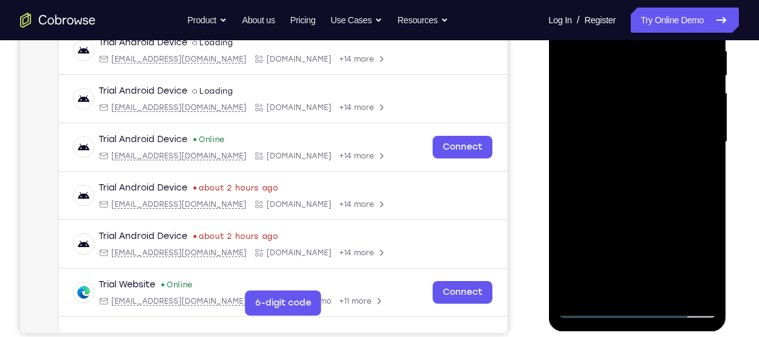
click at [646, 193] on div at bounding box center [637, 142] width 159 height 352
click at [665, 289] on div at bounding box center [637, 142] width 159 height 352
click at [644, 211] on div at bounding box center [637, 142] width 159 height 352
drag, startPoint x: 648, startPoint y: 252, endPoint x: 649, endPoint y: 287, distance: 35.3
click at [649, 287] on div at bounding box center [637, 142] width 159 height 352
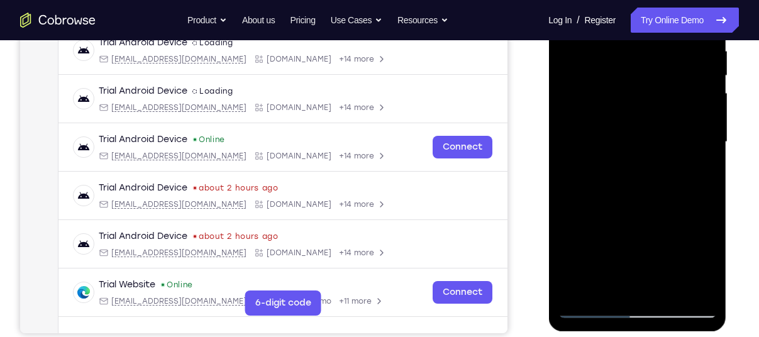
click at [651, 118] on div at bounding box center [637, 142] width 159 height 352
click at [634, 126] on div at bounding box center [637, 142] width 159 height 352
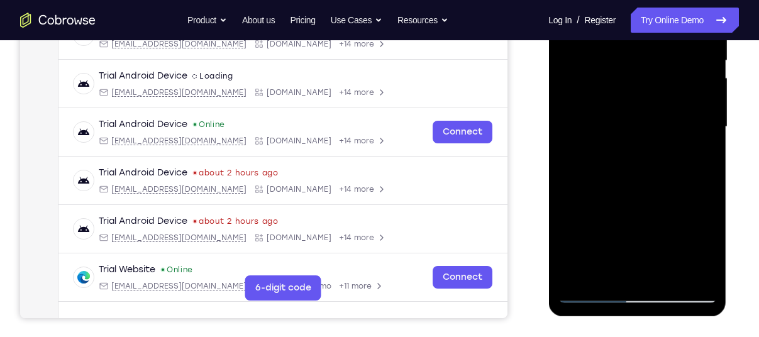
scroll to position [267, 0]
click at [591, 294] on div at bounding box center [637, 126] width 159 height 352
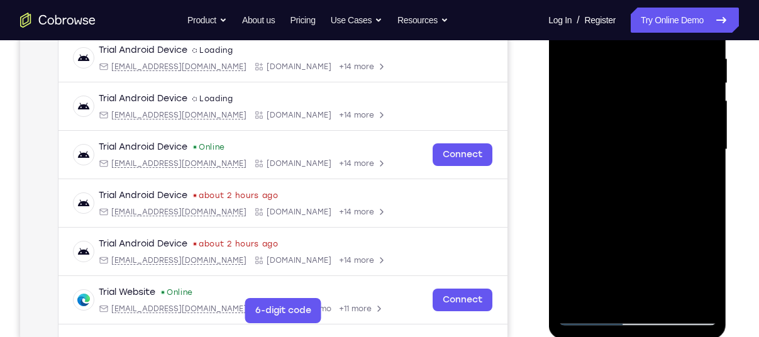
scroll to position [243, 0]
click at [633, 131] on div at bounding box center [637, 150] width 159 height 352
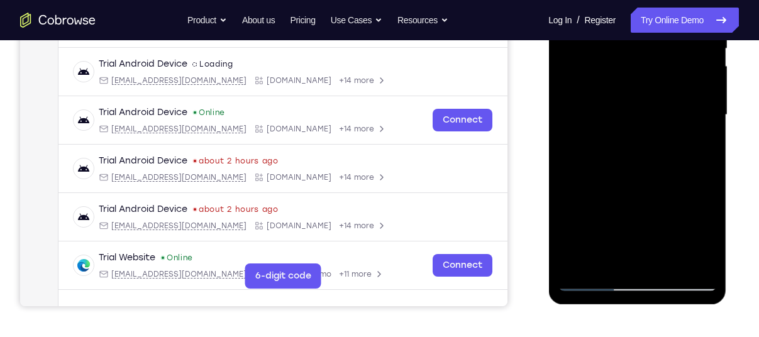
scroll to position [279, 0]
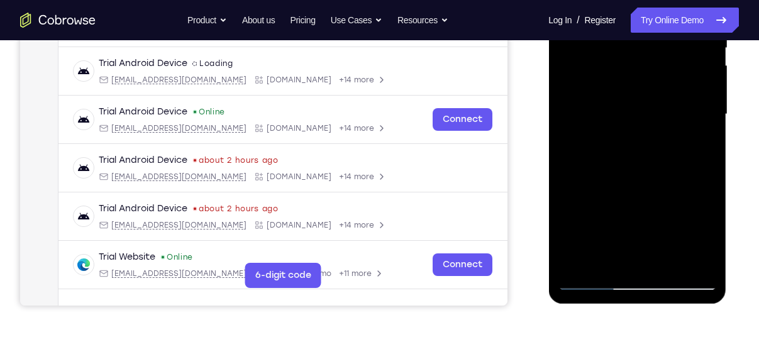
click at [593, 282] on div at bounding box center [637, 114] width 159 height 352
drag, startPoint x: 634, startPoint y: 201, endPoint x: 633, endPoint y: 211, distance: 10.8
click at [633, 211] on div at bounding box center [637, 114] width 159 height 352
drag, startPoint x: 628, startPoint y: 184, endPoint x: 629, endPoint y: 218, distance: 34.0
click at [629, 218] on div at bounding box center [637, 114] width 159 height 352
